Goal: Task Accomplishment & Management: Use online tool/utility

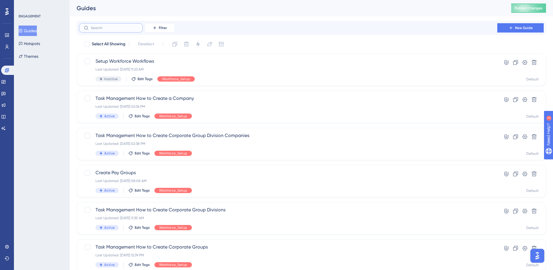
click at [118, 29] on input "text" at bounding box center [114, 28] width 47 height 4
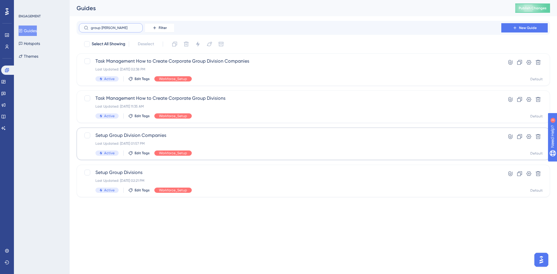
type input "group [PERSON_NAME]"
click at [155, 135] on span "Setup Group Division Companies" at bounding box center [291, 135] width 390 height 7
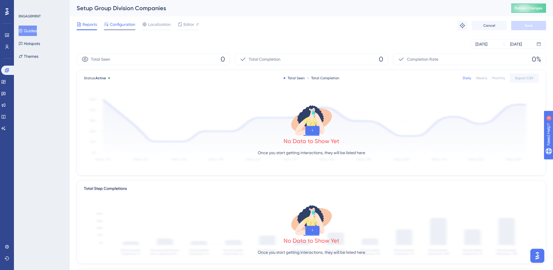
click at [131, 25] on span "Configuration" at bounding box center [123, 24] width 26 height 7
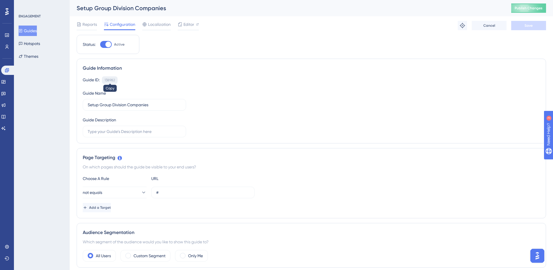
click at [114, 78] on div "138982" at bounding box center [110, 80] width 10 height 5
copy div "138982"
click at [31, 29] on button "Guides" at bounding box center [28, 31] width 18 height 10
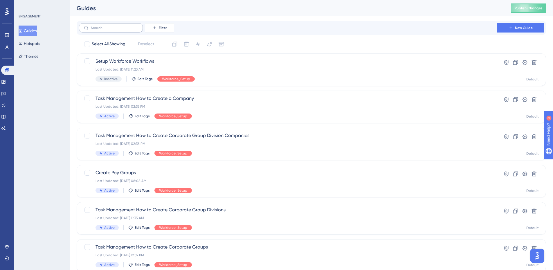
click at [127, 31] on label at bounding box center [111, 27] width 64 height 9
click at [127, 30] on input "text" at bounding box center [114, 28] width 47 height 4
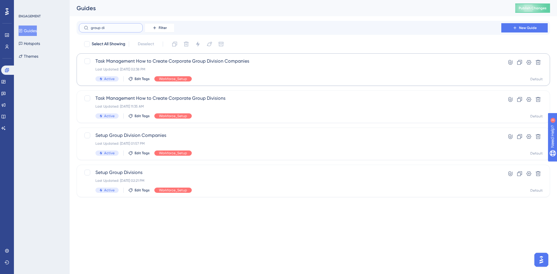
type input "group di"
click at [167, 64] on span "Task Management How to Create Corporate Group Division Companies" at bounding box center [291, 61] width 390 height 7
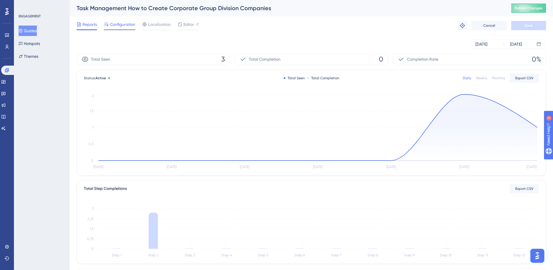
click at [134, 22] on span "Configuration" at bounding box center [123, 24] width 26 height 7
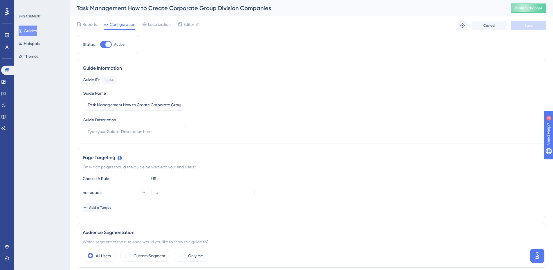
click at [113, 85] on div "Guide ID: 150417 Copy Guide Name Task Management How to Create Corporate Group …" at bounding box center [311, 106] width 457 height 61
click at [111, 81] on div "150417" at bounding box center [110, 80] width 10 height 5
copy div "150417"
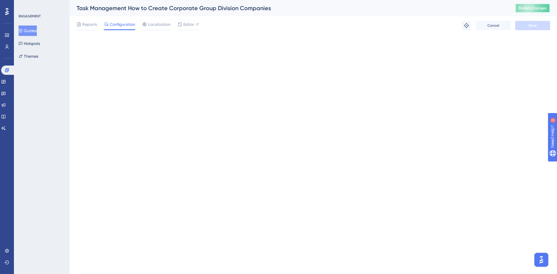
click at [538, 8] on span "Publish Changes" at bounding box center [533, 8] width 28 height 5
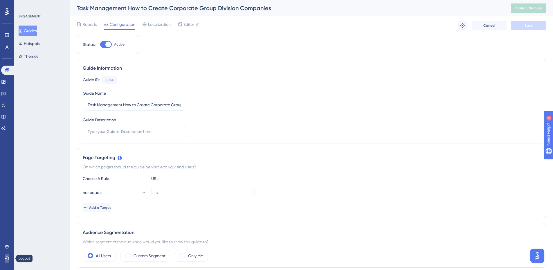
click at [5, 258] on icon at bounding box center [7, 258] width 5 height 5
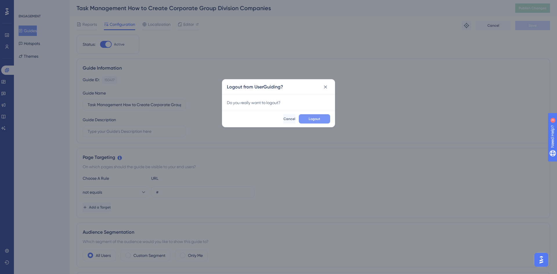
click at [311, 120] on span "Logout" at bounding box center [315, 119] width 12 height 5
